Goal: Task Accomplishment & Management: Complete application form

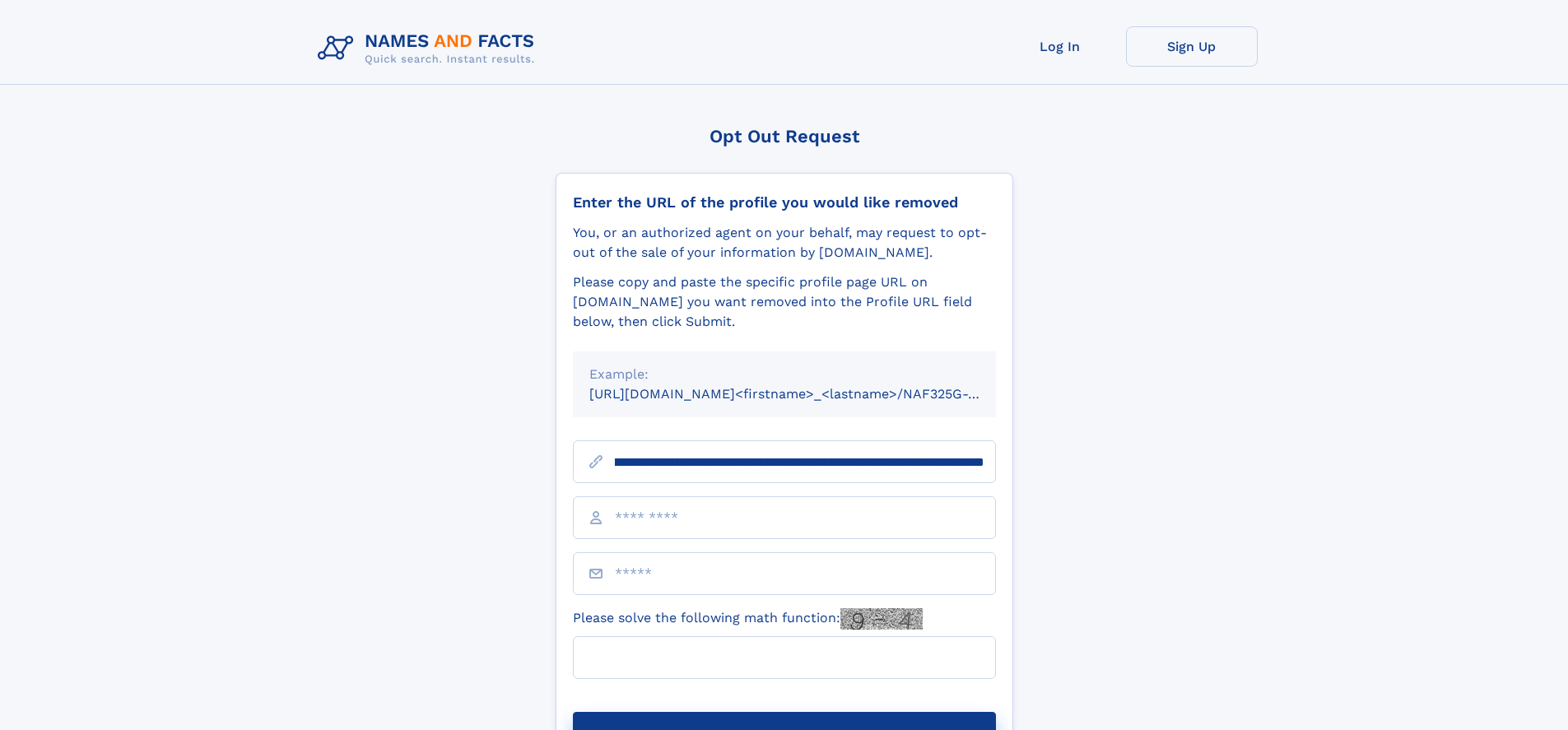
scroll to position [0, 210]
type input "**********"
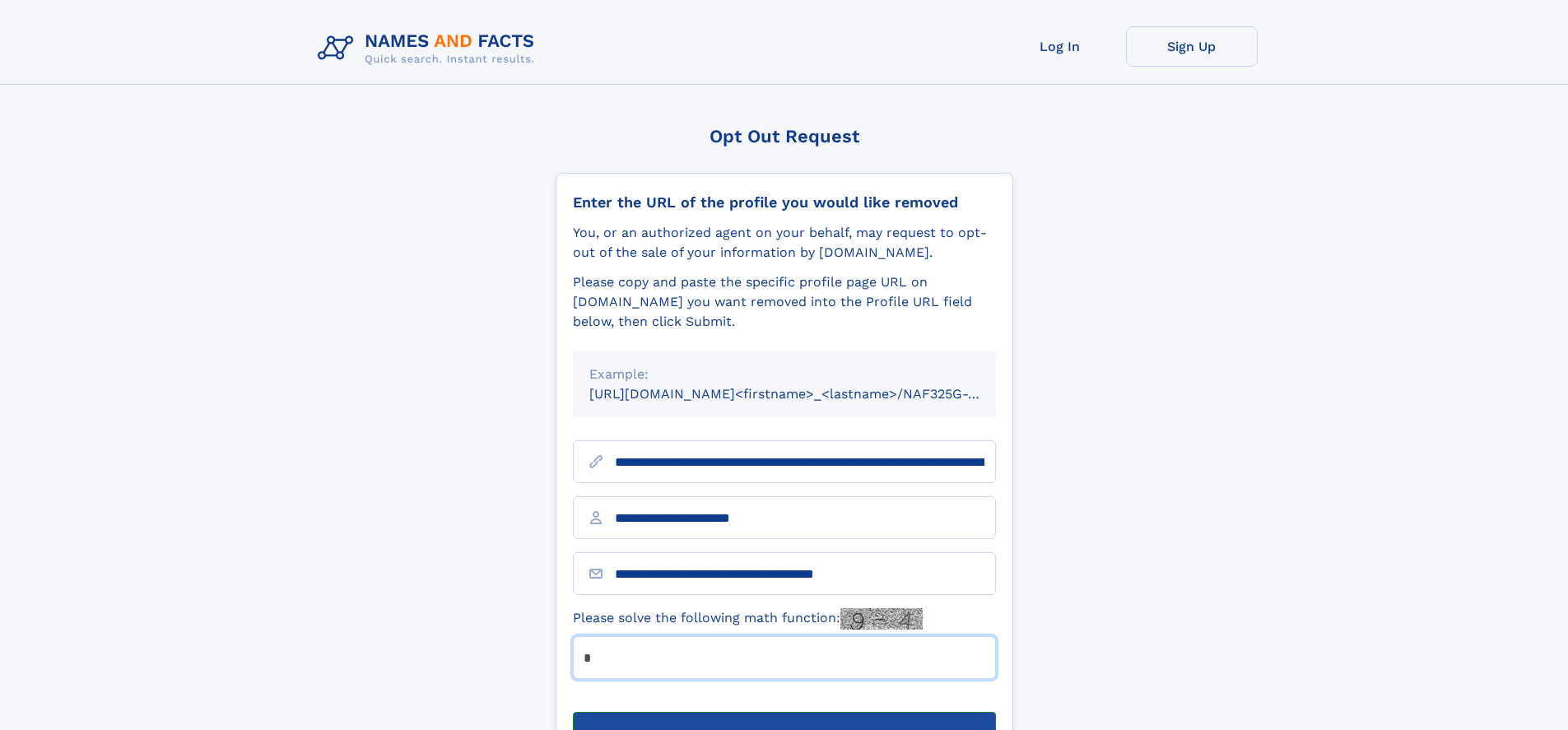
type input "*"
click at [784, 712] on button "Submit Opt Out Request" at bounding box center [784, 738] width 423 height 52
